Goal: Find specific page/section: Find specific page/section

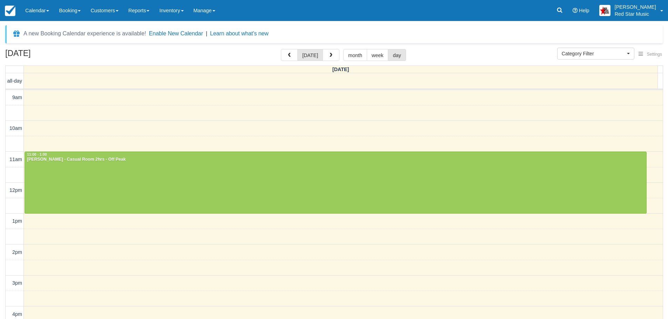
select select
